Goal: Information Seeking & Learning: Understand process/instructions

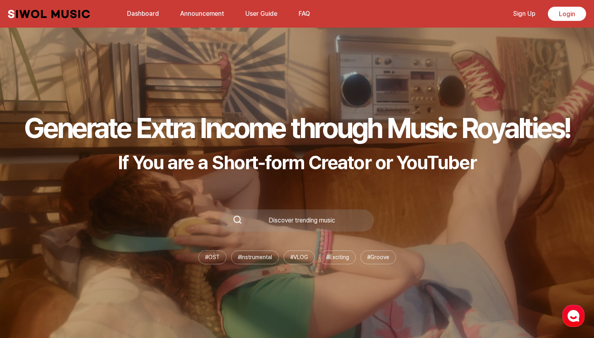
click at [305, 13] on button "FAQ" at bounding box center [304, 13] width 21 height 19
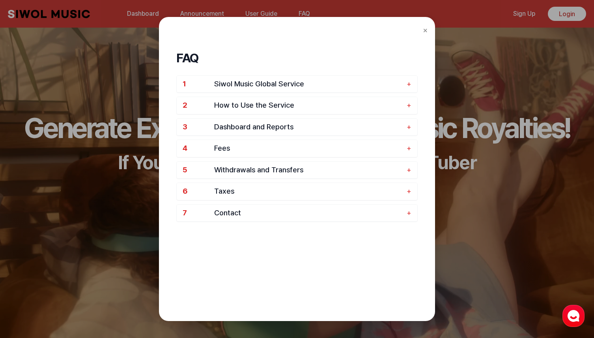
click at [358, 30] on div "FAQ 1 Siwol Music Global Service + 2 How to Use the Service + 3 Dashboard and R…" at bounding box center [297, 169] width 276 height 304
click at [358, 33] on div "FAQ 1 Siwol Music Global Service + 2 How to Use the Service + 3 Dashboard and R…" at bounding box center [296, 199] width 257 height 338
click at [358, 33] on button "×" at bounding box center [425, 30] width 5 height 12
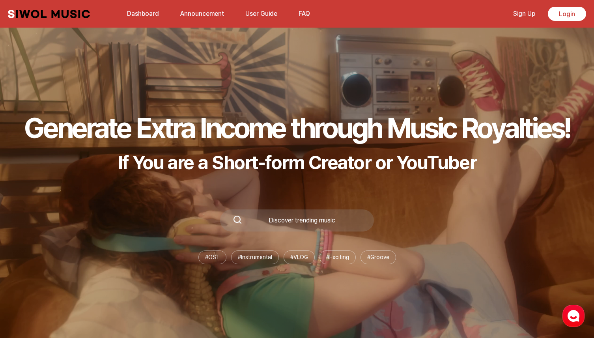
click at [147, 15] on link "Dashboard" at bounding box center [142, 13] width 41 height 17
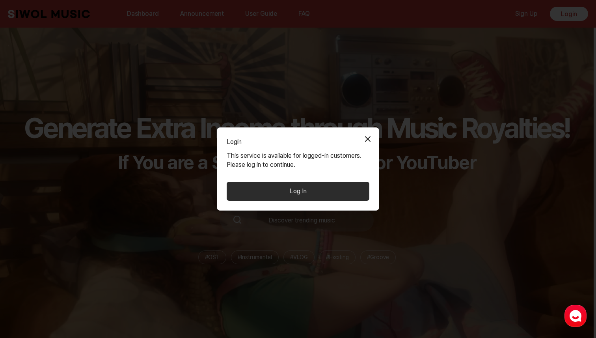
click at [358, 137] on button "Close Modal" at bounding box center [368, 139] width 16 height 16
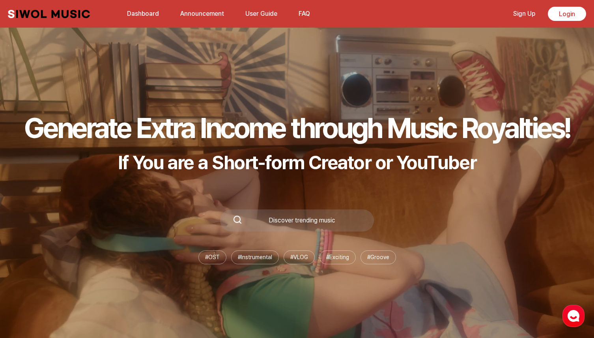
click at [261, 11] on link "User Guide" at bounding box center [260, 13] width 41 height 17
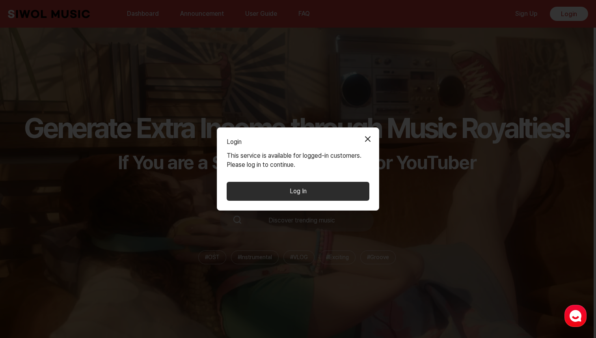
click at [358, 141] on button "Close Modal" at bounding box center [368, 139] width 16 height 16
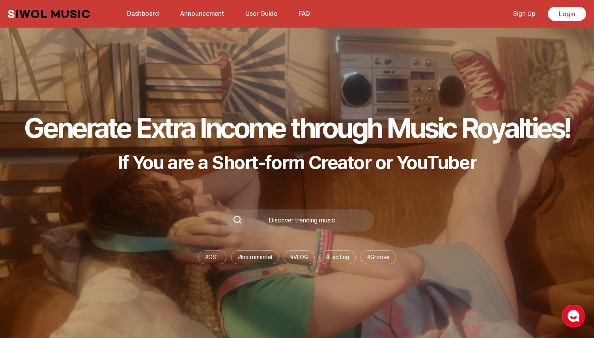
click at [304, 7] on button "FAQ" at bounding box center [304, 13] width 21 height 19
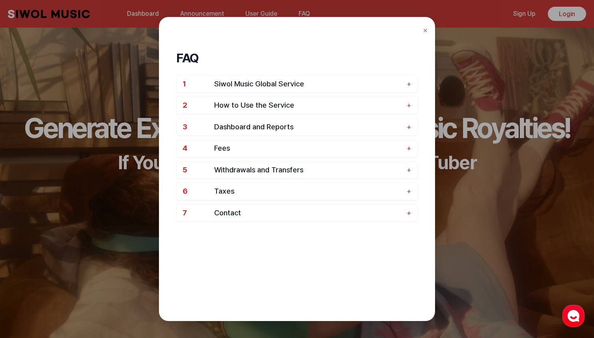
click at [358, 37] on div "FAQ 1 Siwol Music Global Service + 2 How to Use the Service + 3 Dashboard and R…" at bounding box center [296, 199] width 257 height 338
click at [358, 34] on button "×" at bounding box center [425, 30] width 5 height 12
